Goal: Browse casually

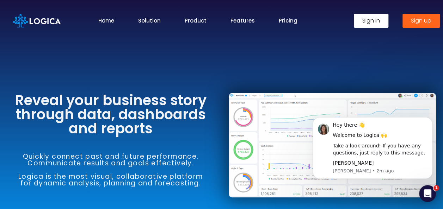
click at [111, 17] on link "Home" at bounding box center [106, 21] width 16 height 8
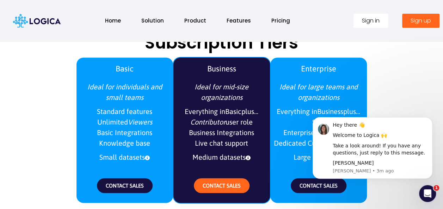
scroll to position [979, 0]
